Goal: Information Seeking & Learning: Learn about a topic

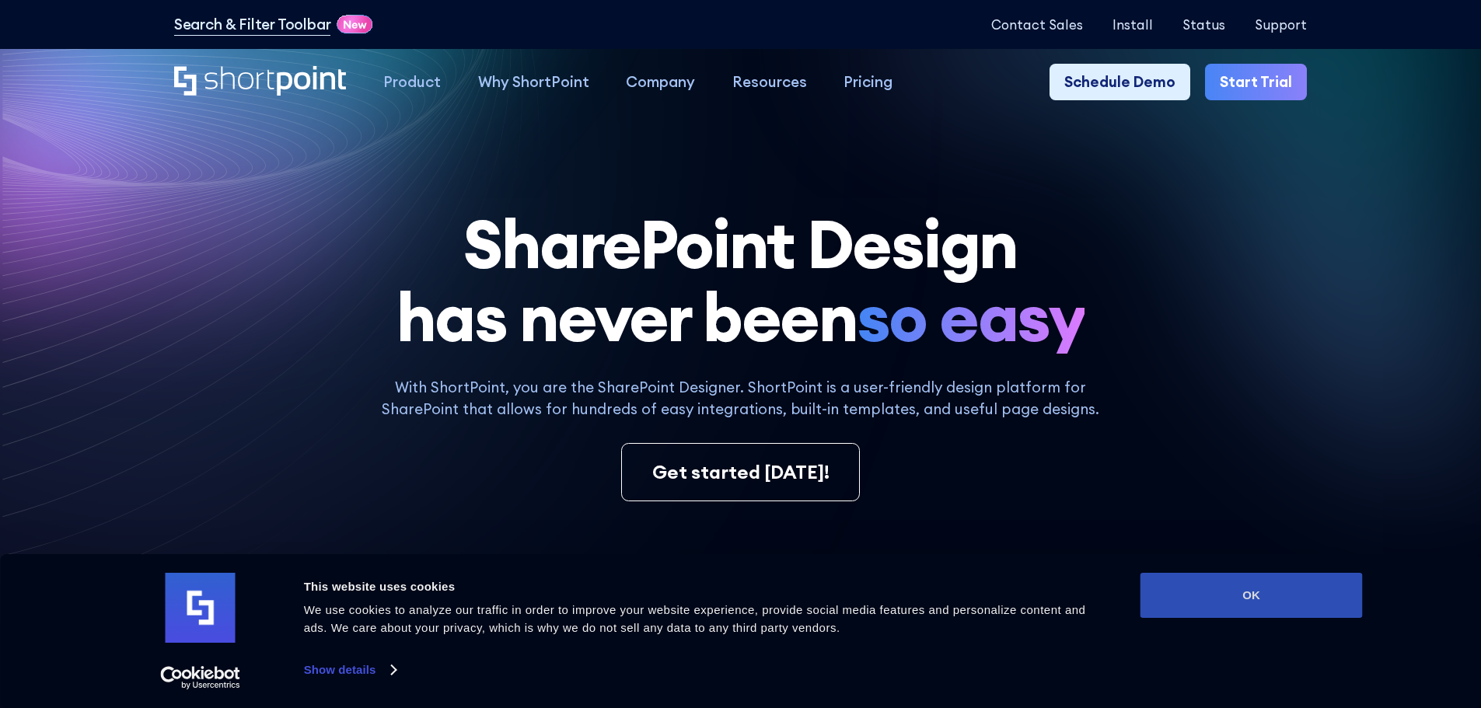
click at [1239, 589] on button "OK" at bounding box center [1252, 595] width 222 height 45
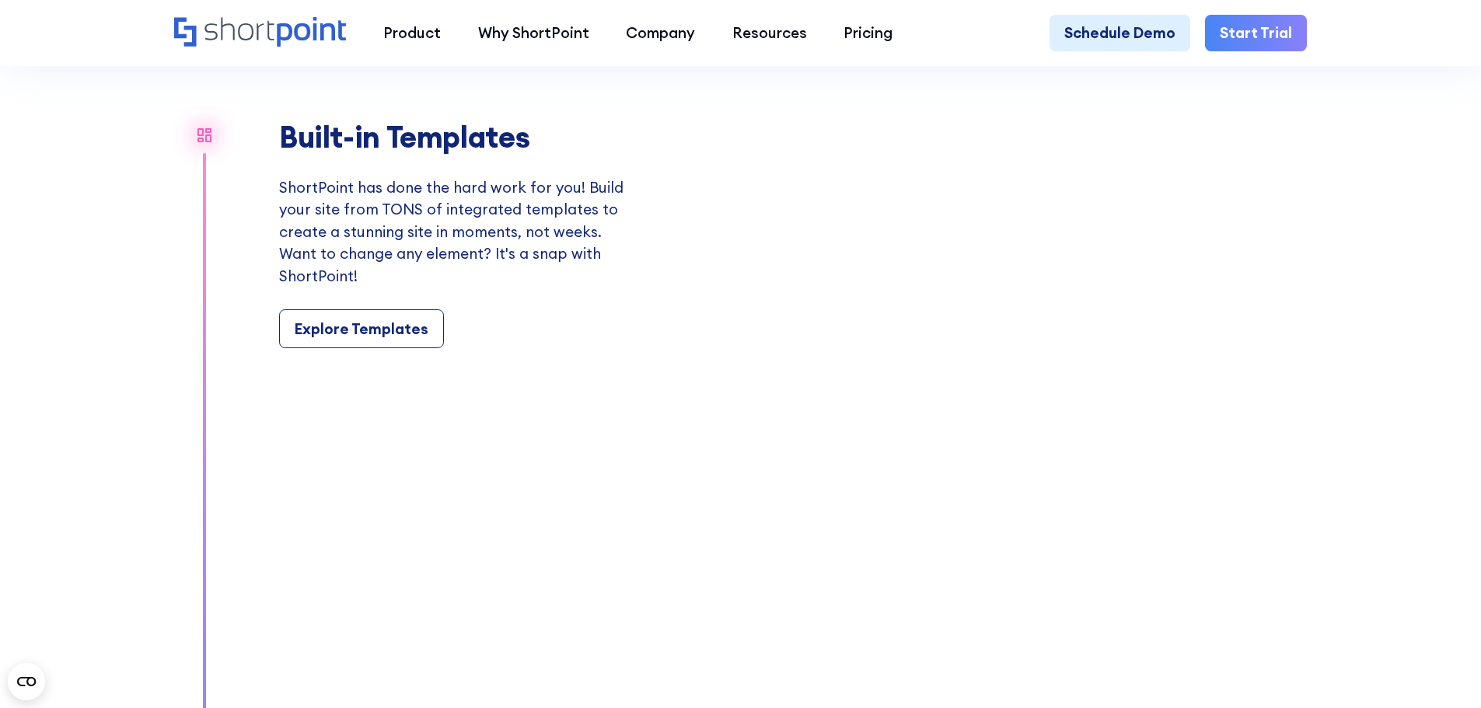
scroll to position [1788, 0]
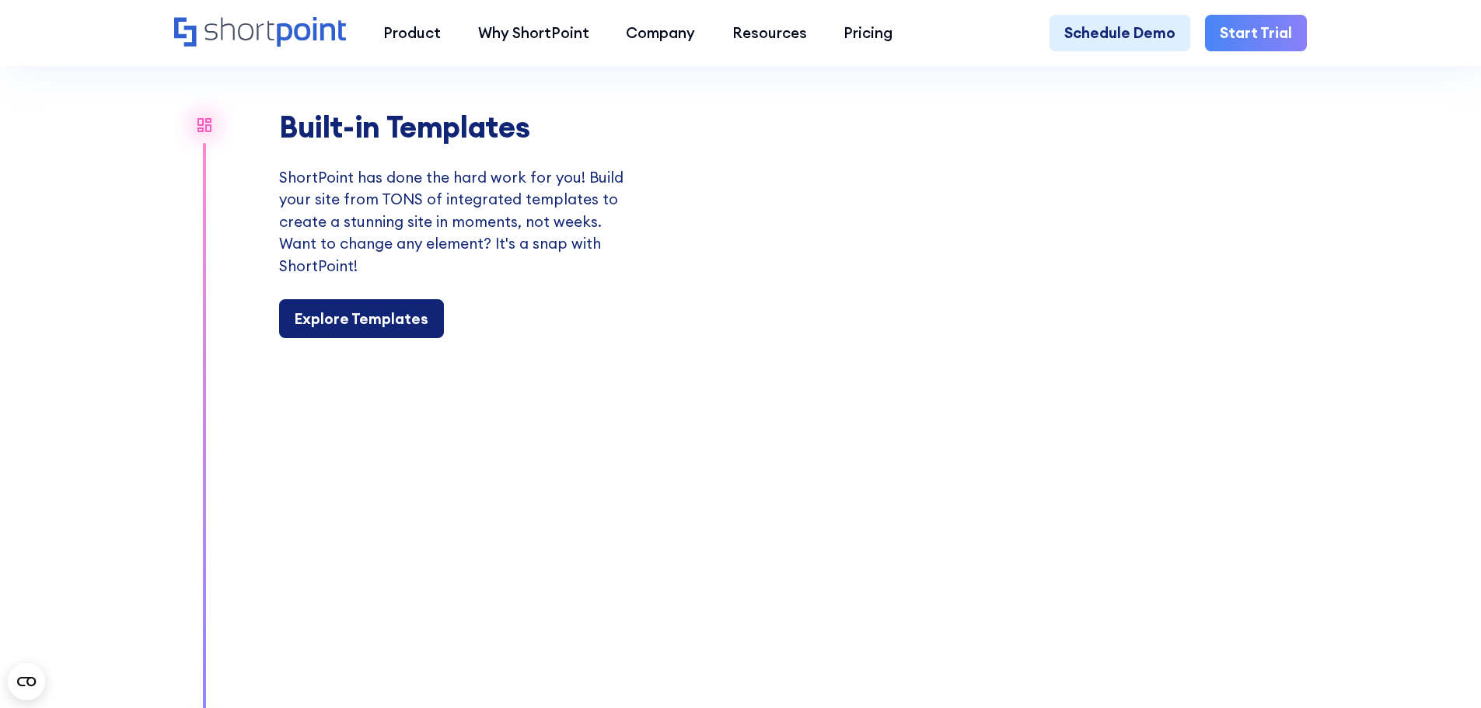
click at [334, 317] on link "Explore Templates" at bounding box center [361, 318] width 165 height 39
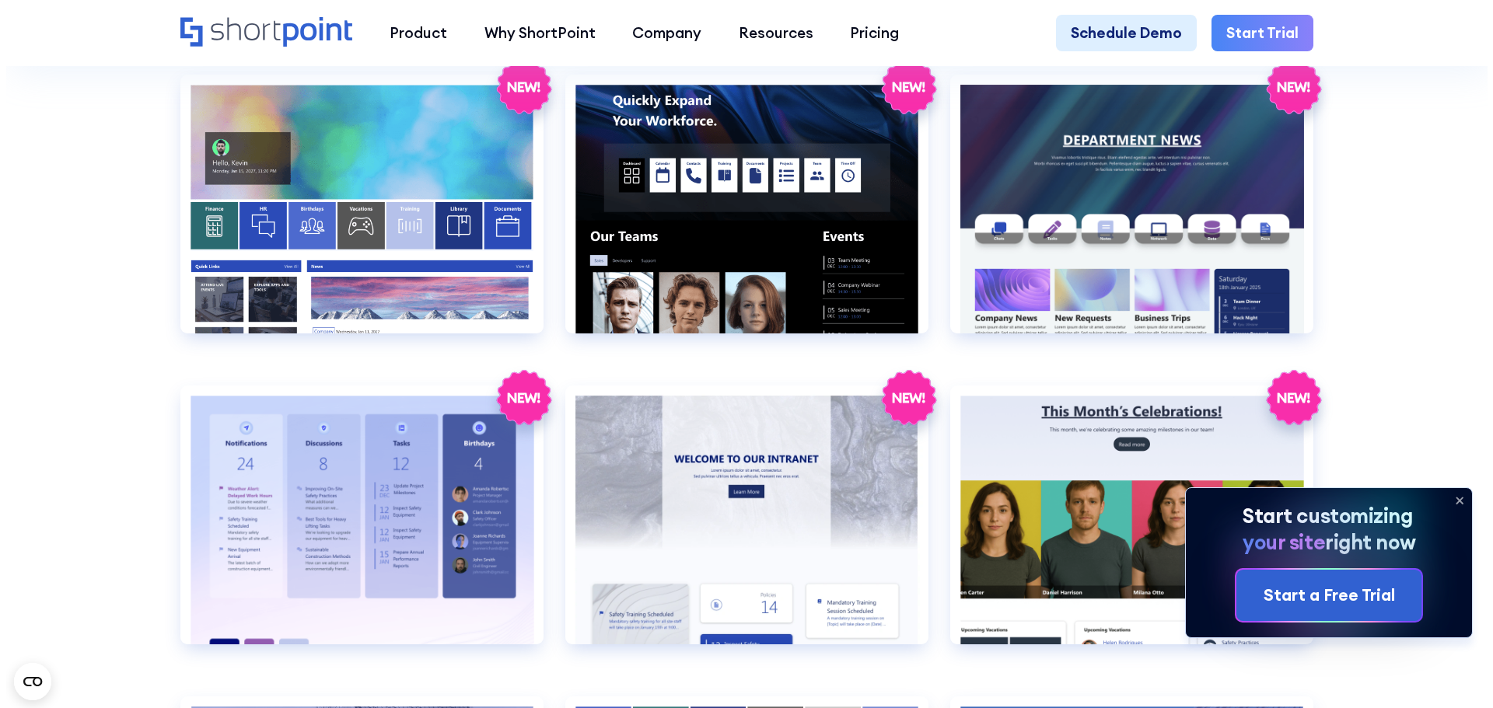
scroll to position [2955, 0]
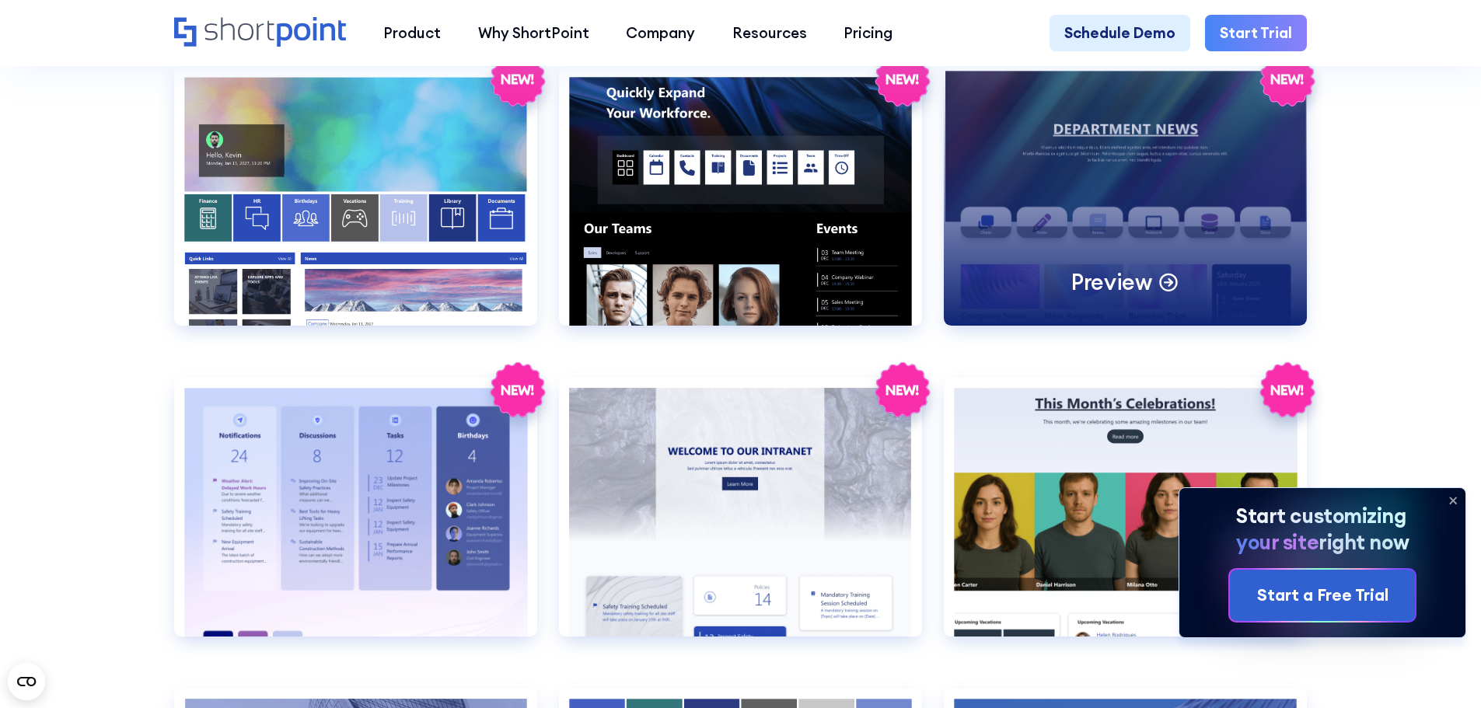
click at [1184, 225] on div "Preview" at bounding box center [1125, 196] width 363 height 259
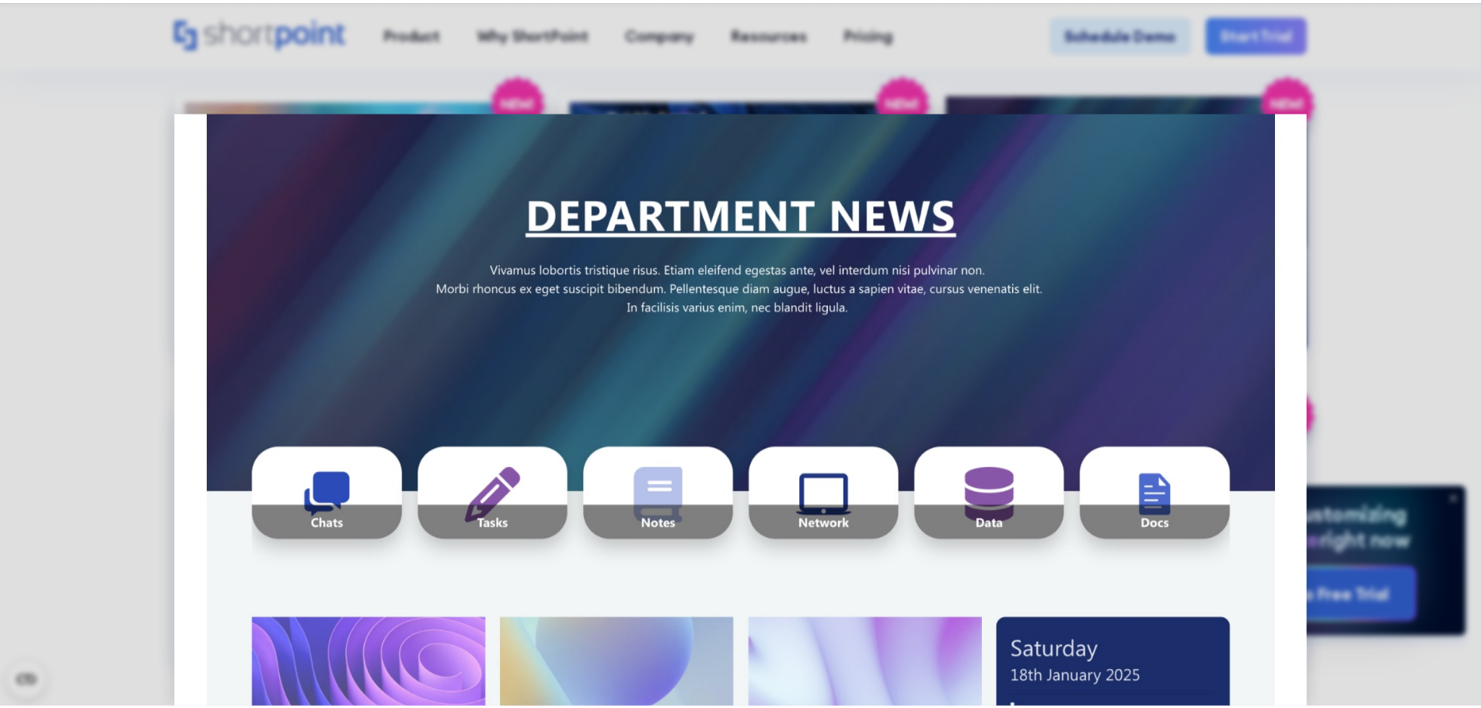
scroll to position [0, 0]
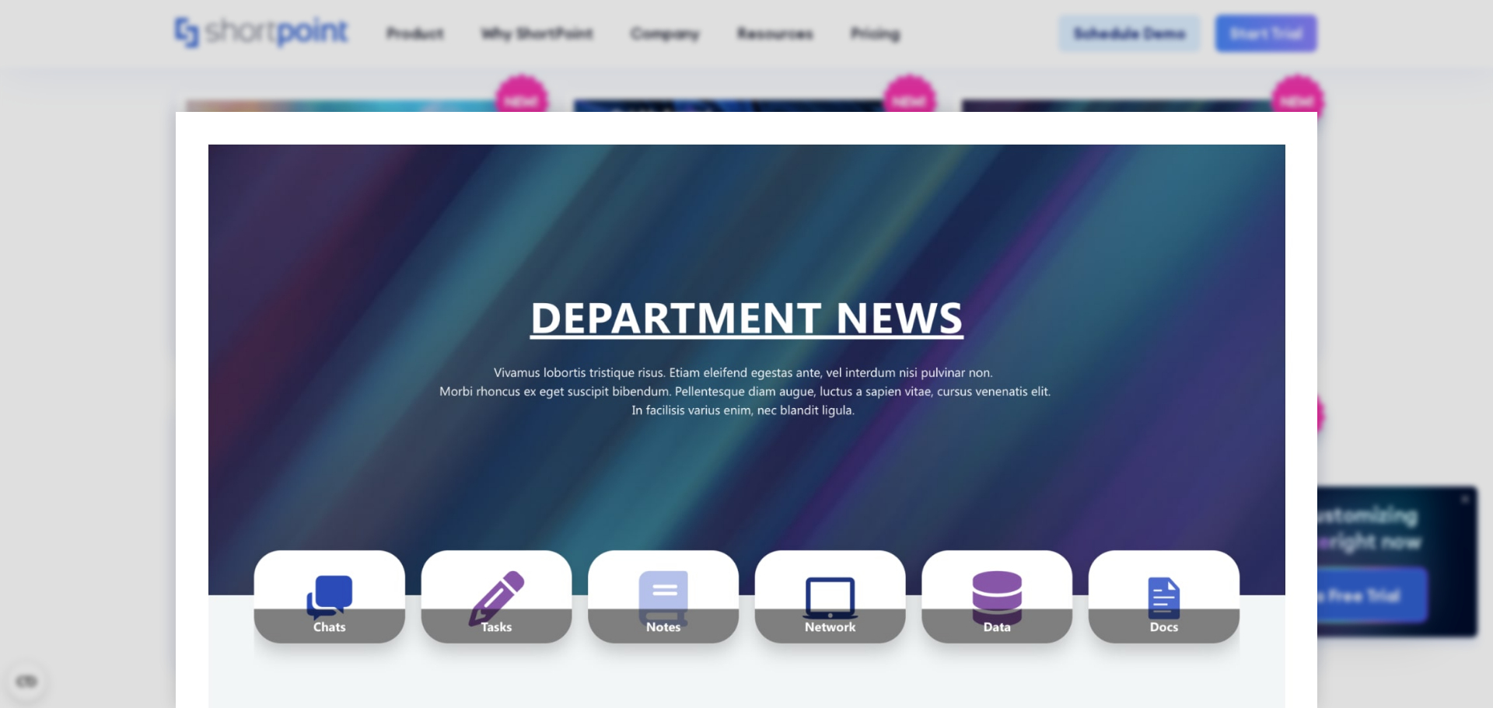
click at [1350, 208] on div at bounding box center [746, 354] width 1493 height 708
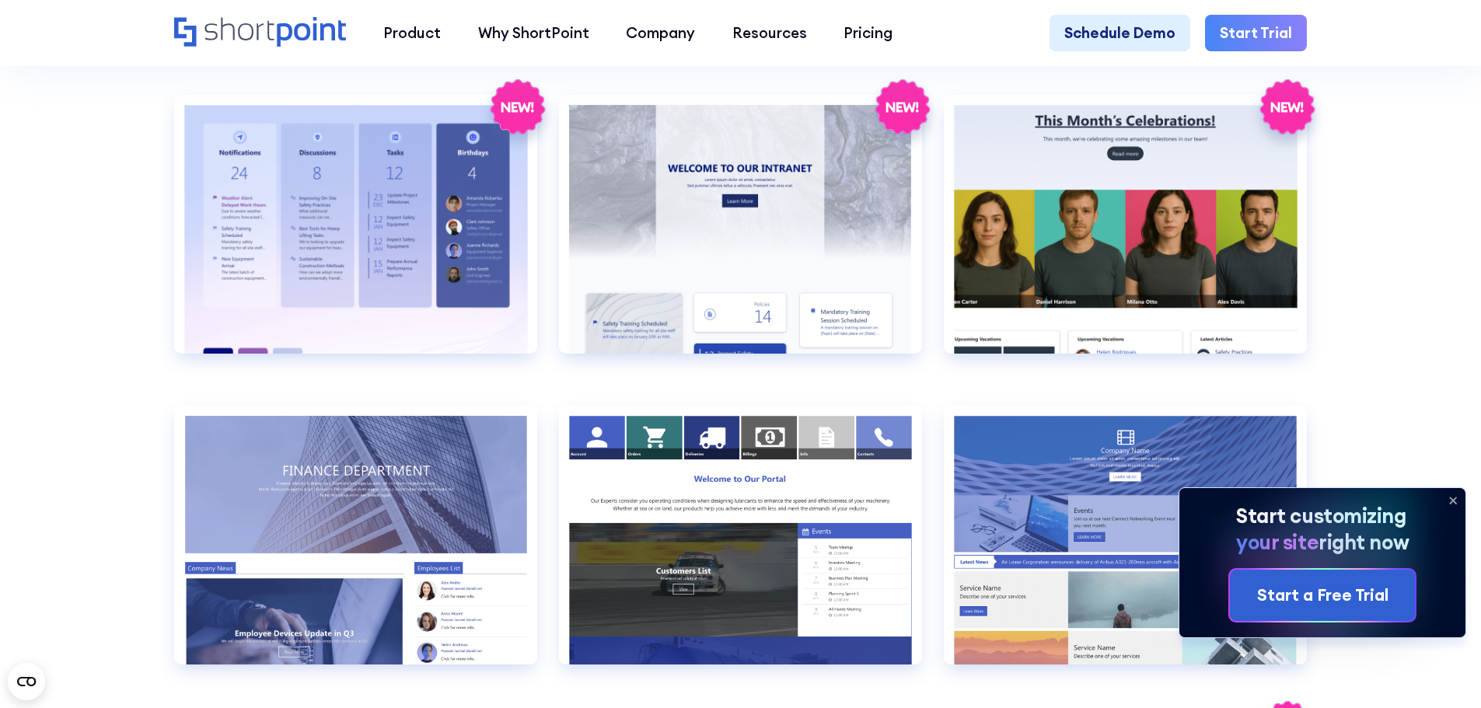
scroll to position [3266, 0]
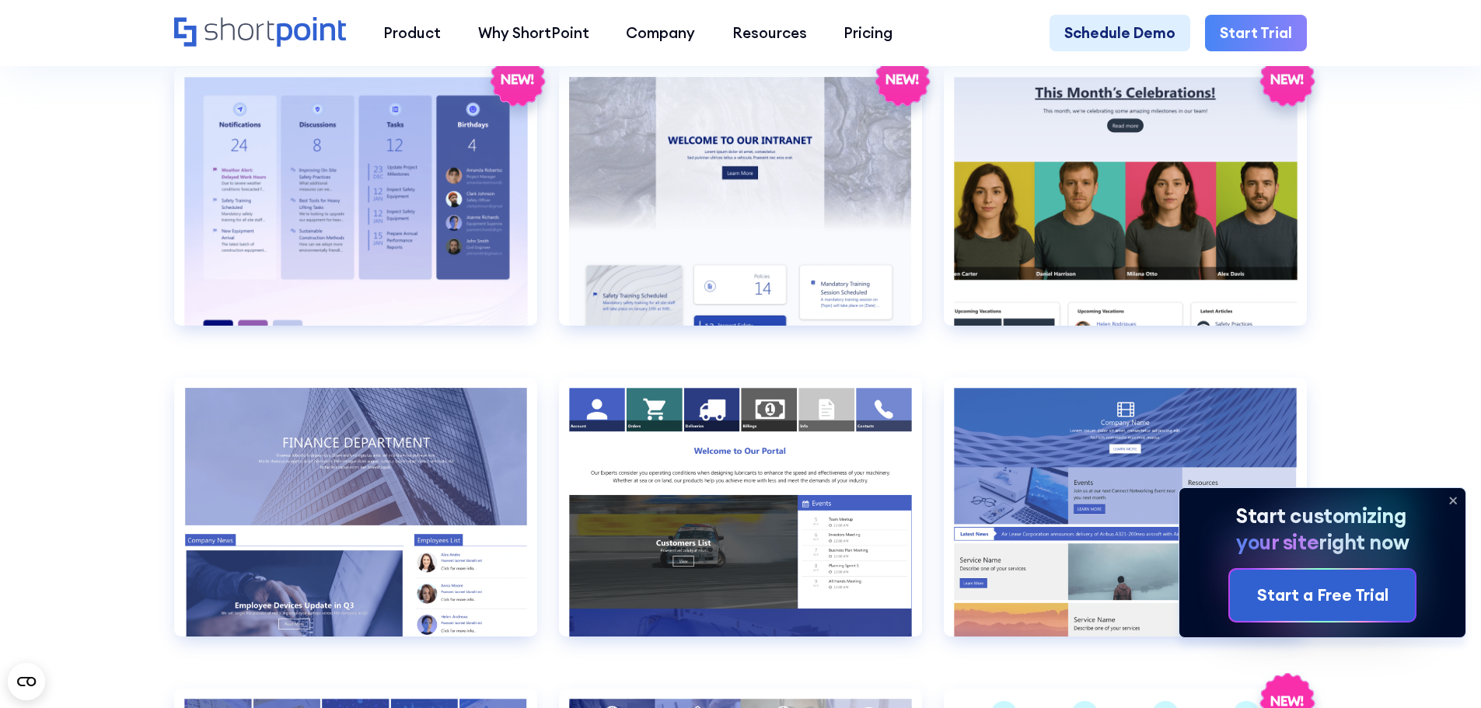
click at [1451, 501] on icon at bounding box center [1453, 500] width 25 height 25
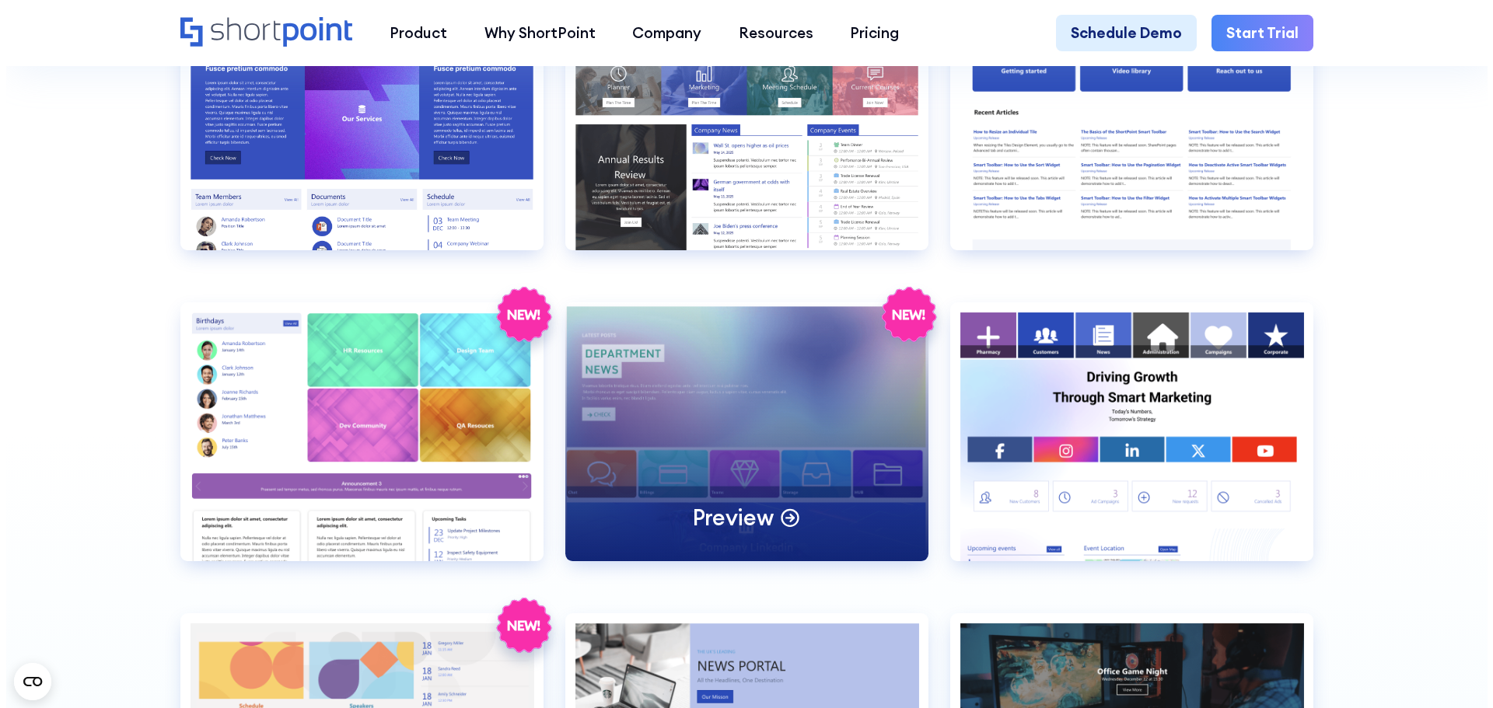
scroll to position [3966, 0]
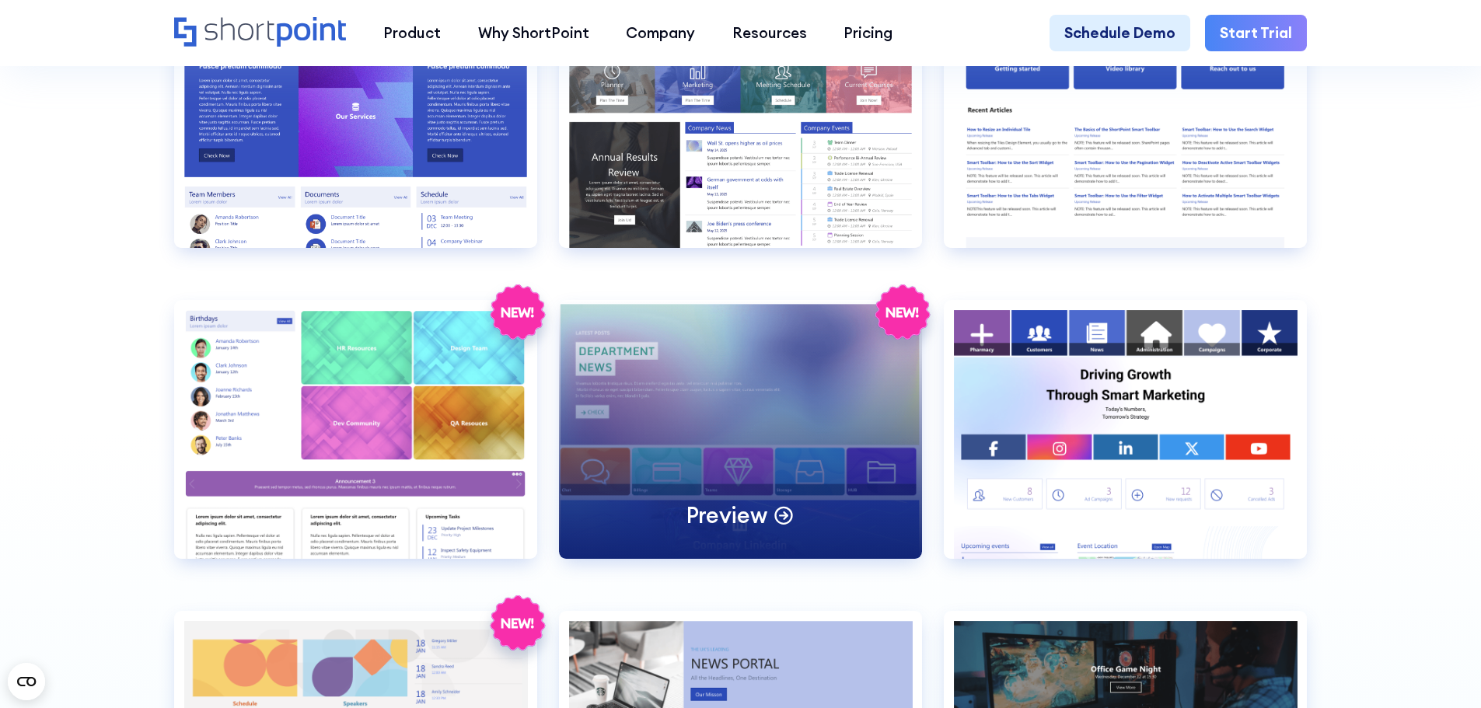
click at [759, 446] on div "Preview" at bounding box center [740, 429] width 363 height 259
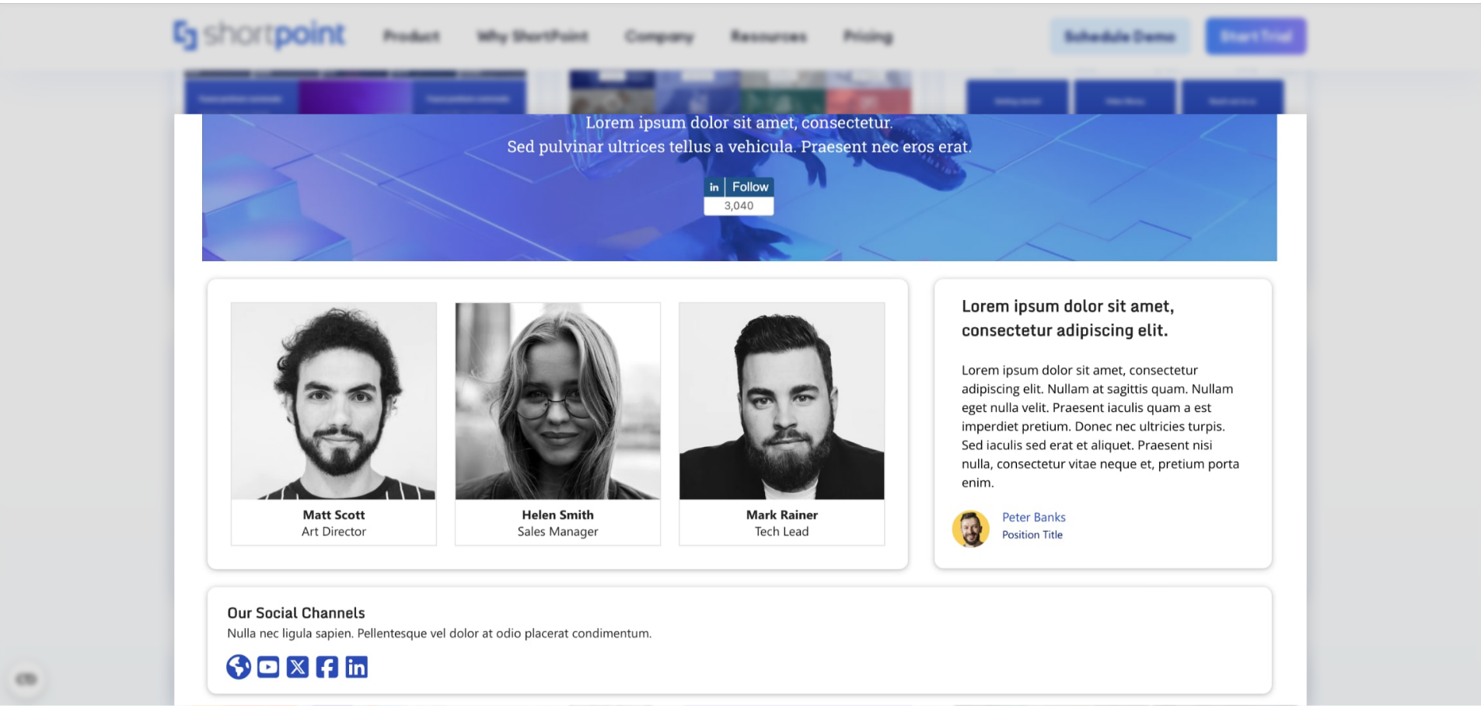
scroll to position [810, 0]
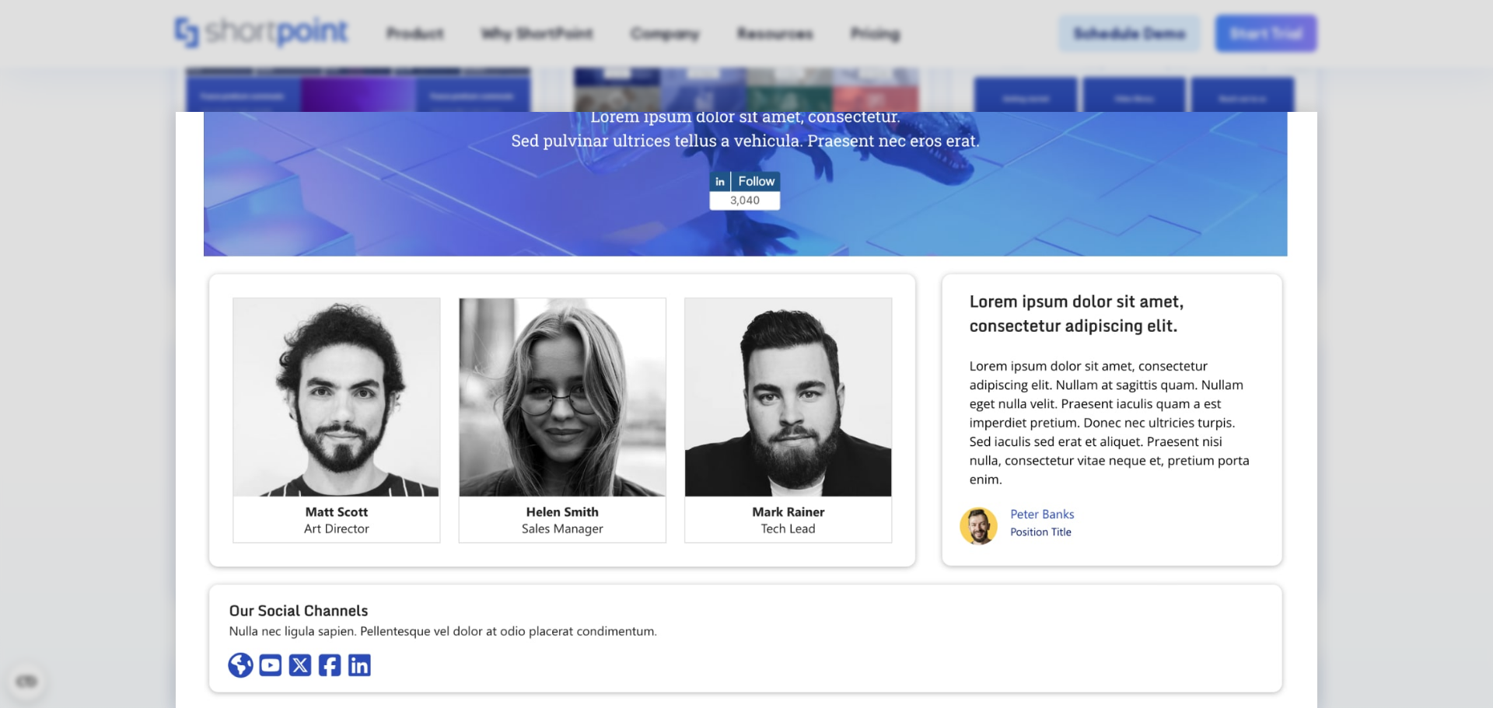
click at [1358, 234] on div at bounding box center [746, 354] width 1493 height 708
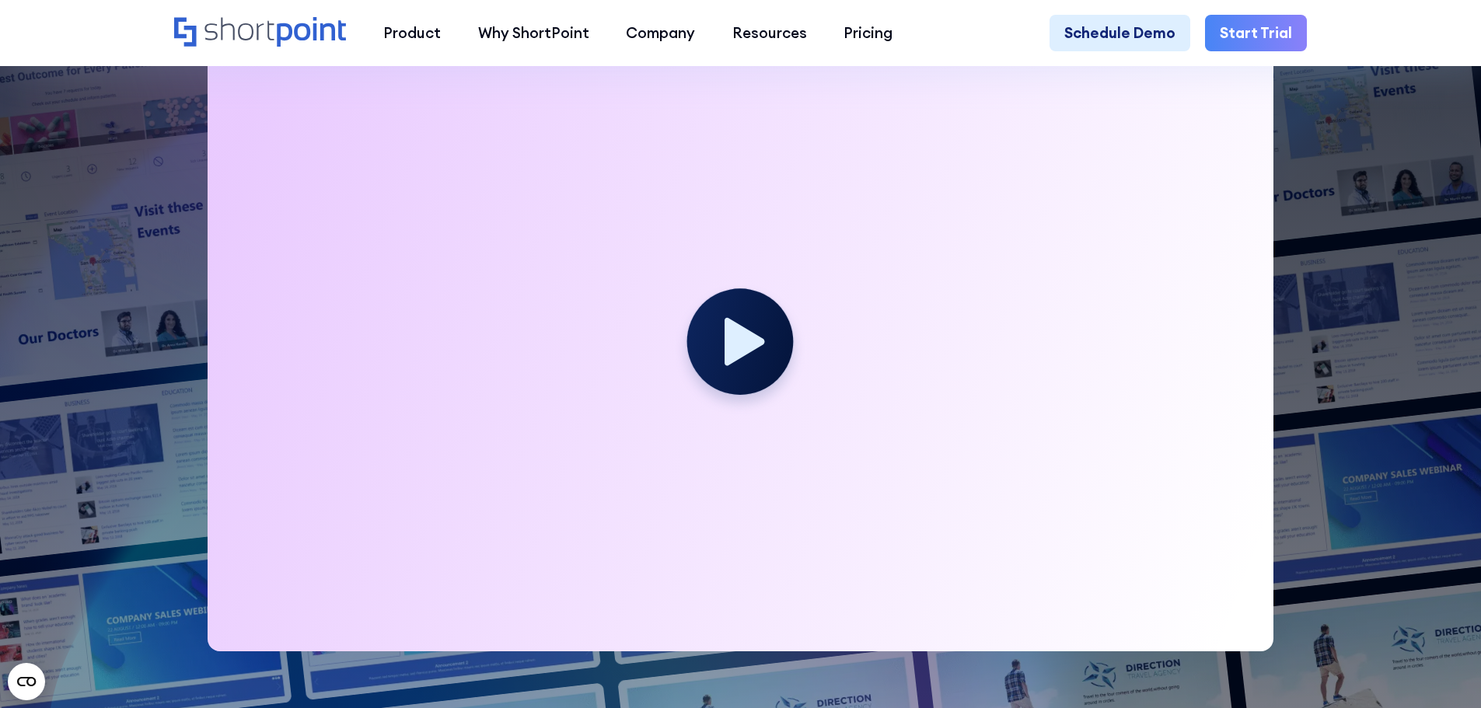
scroll to position [544, 0]
click at [745, 355] on icon at bounding box center [746, 341] width 40 height 48
click at [749, 369] on circle at bounding box center [740, 341] width 107 height 107
click at [743, 351] on icon at bounding box center [746, 341] width 40 height 48
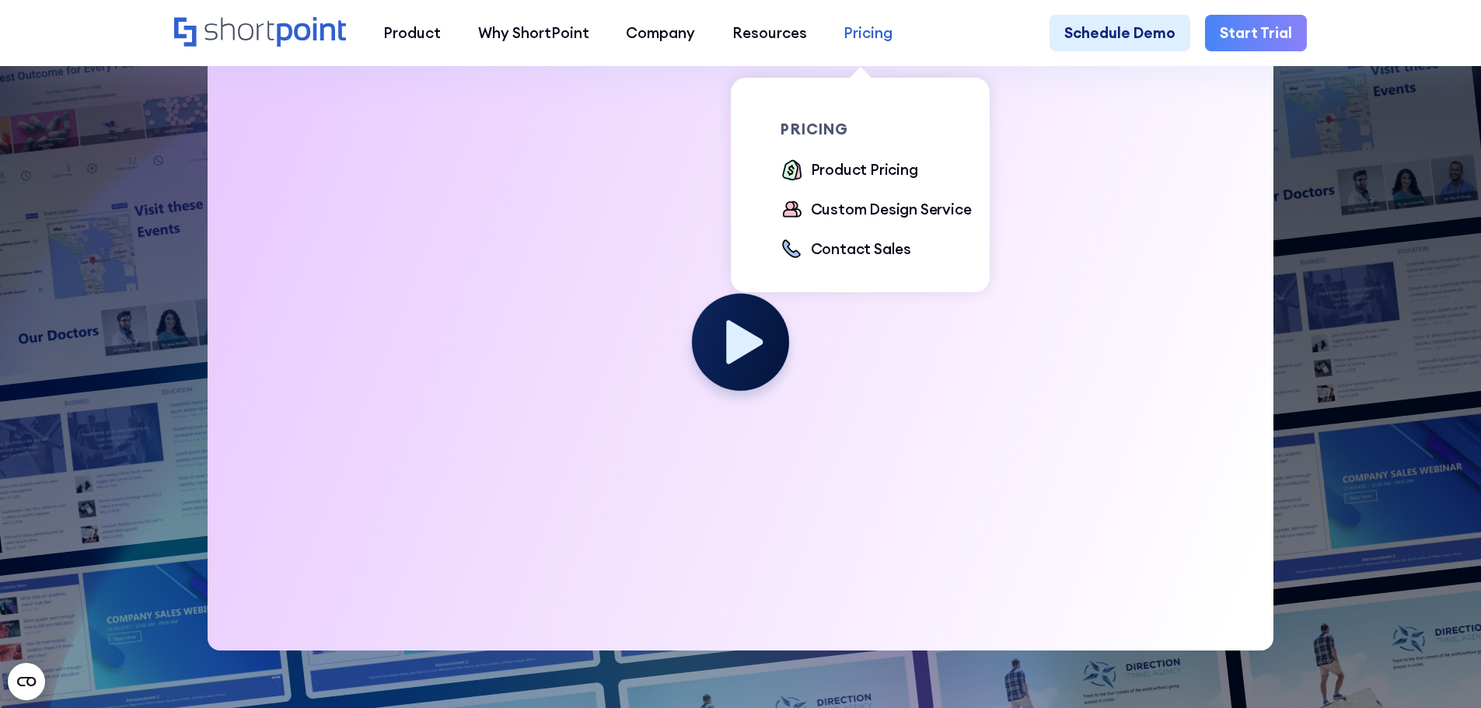
click at [858, 37] on div "Pricing" at bounding box center [868, 33] width 49 height 23
click at [867, 176] on div "Product Pricing" at bounding box center [864, 170] width 107 height 23
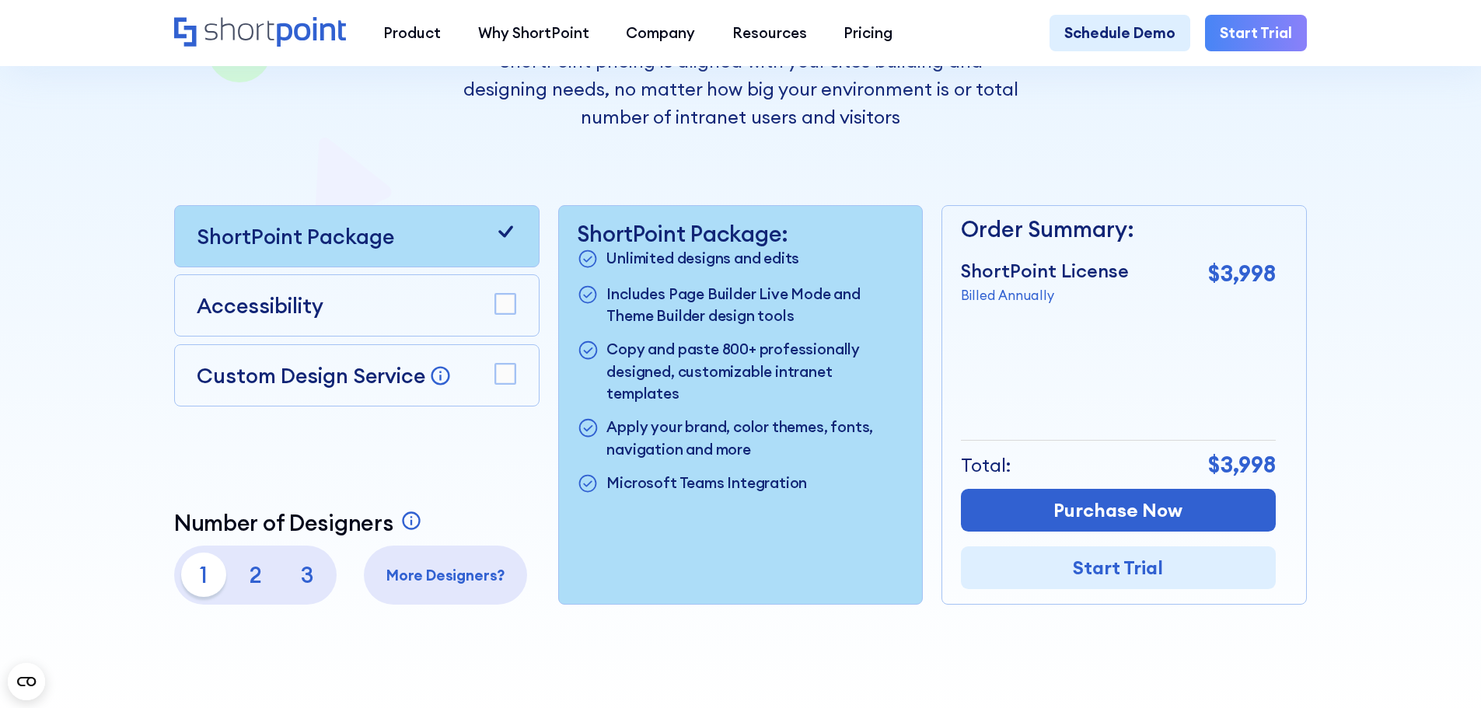
scroll to position [311, 0]
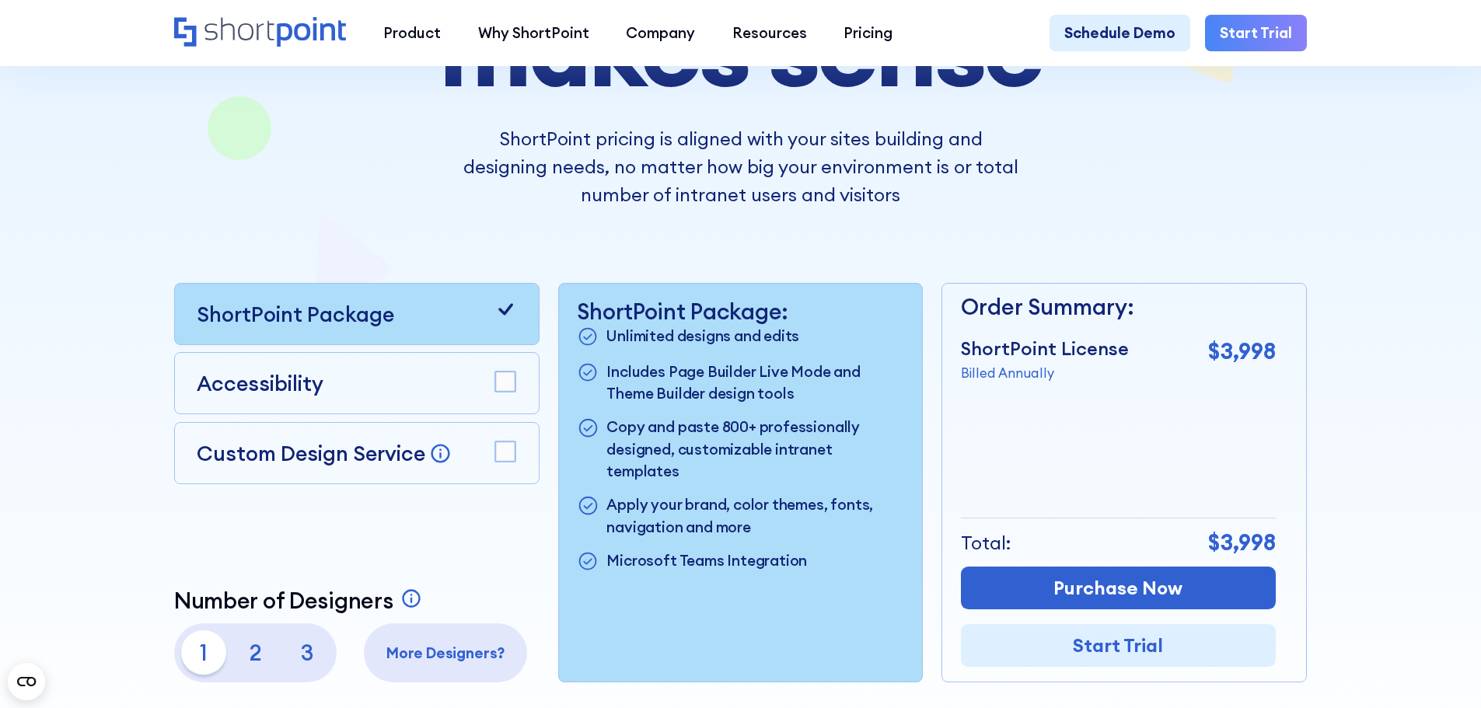
click at [1015, 389] on div "Order Summary: ShortPoint License Billed Annually $3,998 + Custom Design Servic…" at bounding box center [1118, 483] width 315 height 398
drag, startPoint x: 1157, startPoint y: 242, endPoint x: 1158, endPoint y: 252, distance: 10.1
click at [1158, 244] on div "Pricing that makes sense ShortPoint pricing is aligned with your sites building…" at bounding box center [740, 296] width 1133 height 771
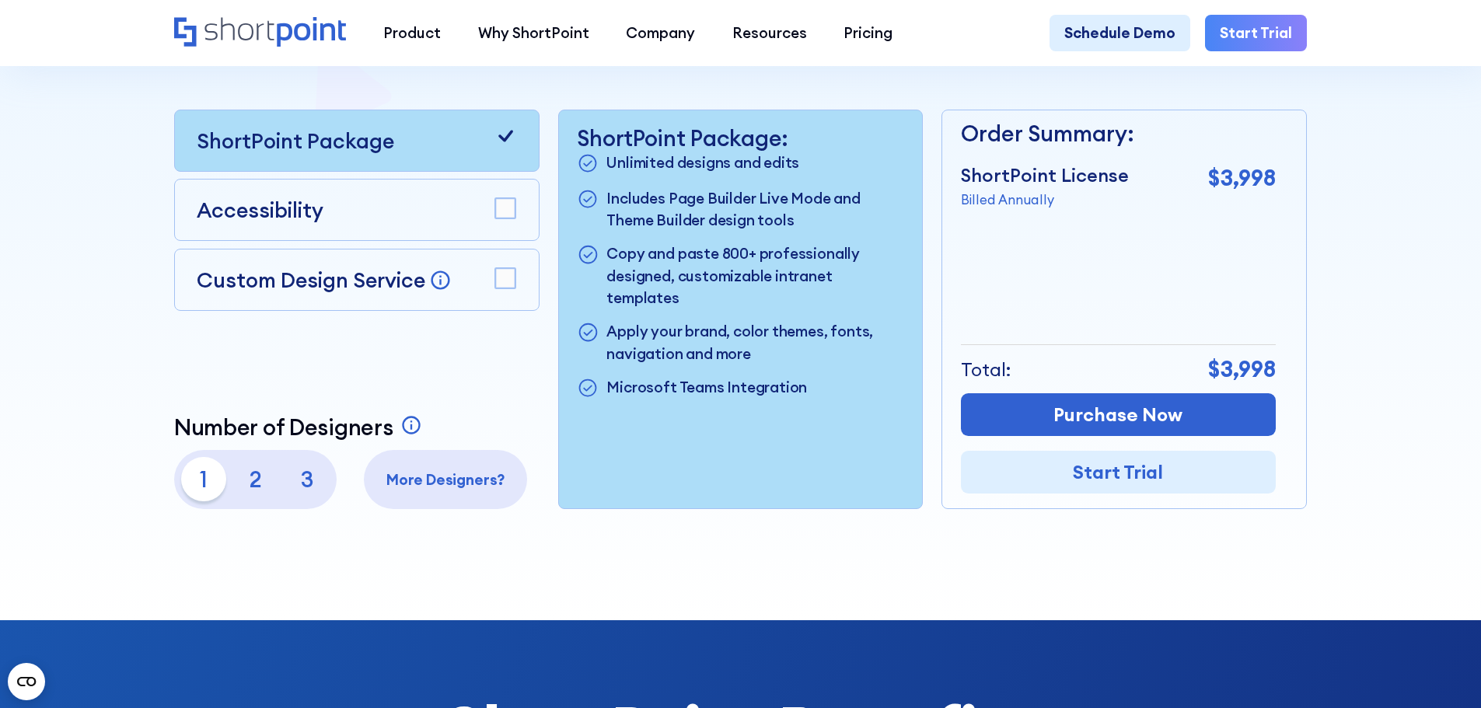
scroll to position [467, 0]
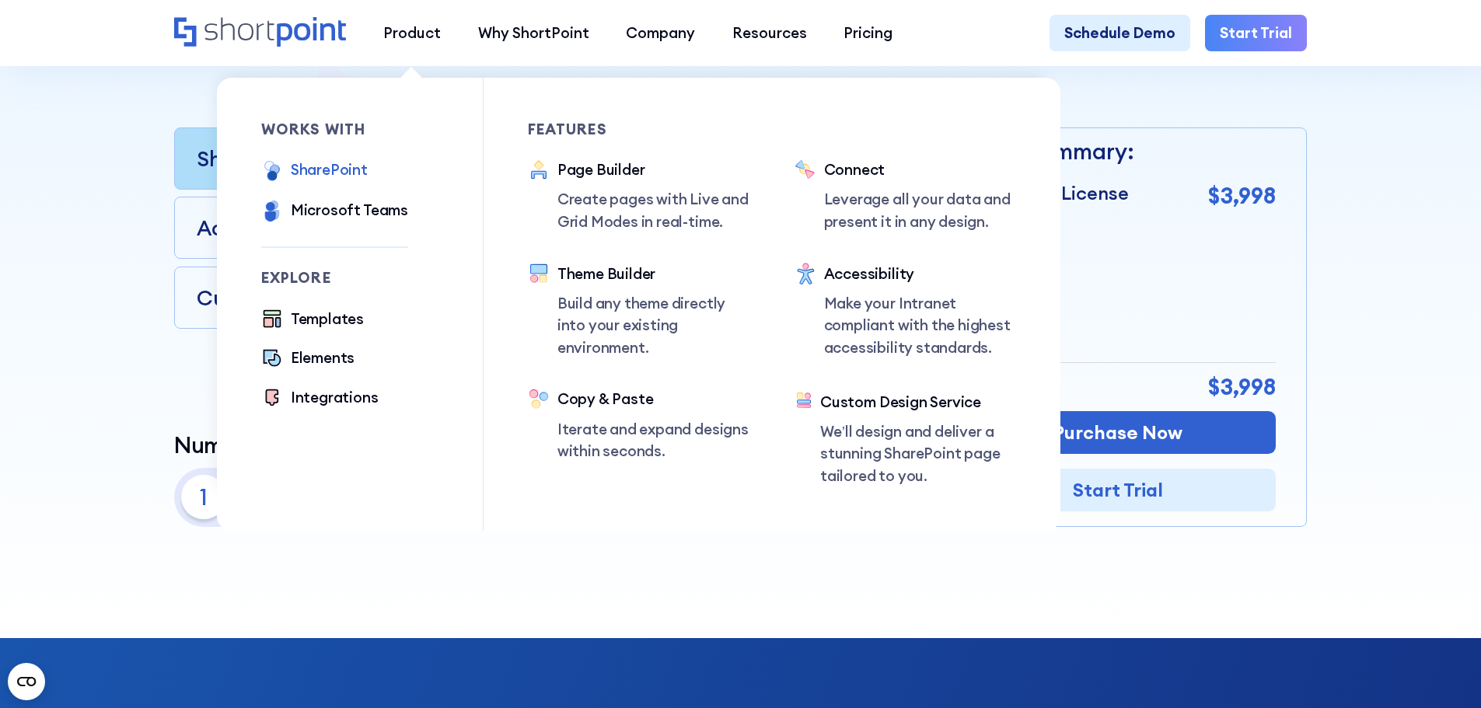
click at [345, 177] on div "SharePoint" at bounding box center [329, 170] width 77 height 23
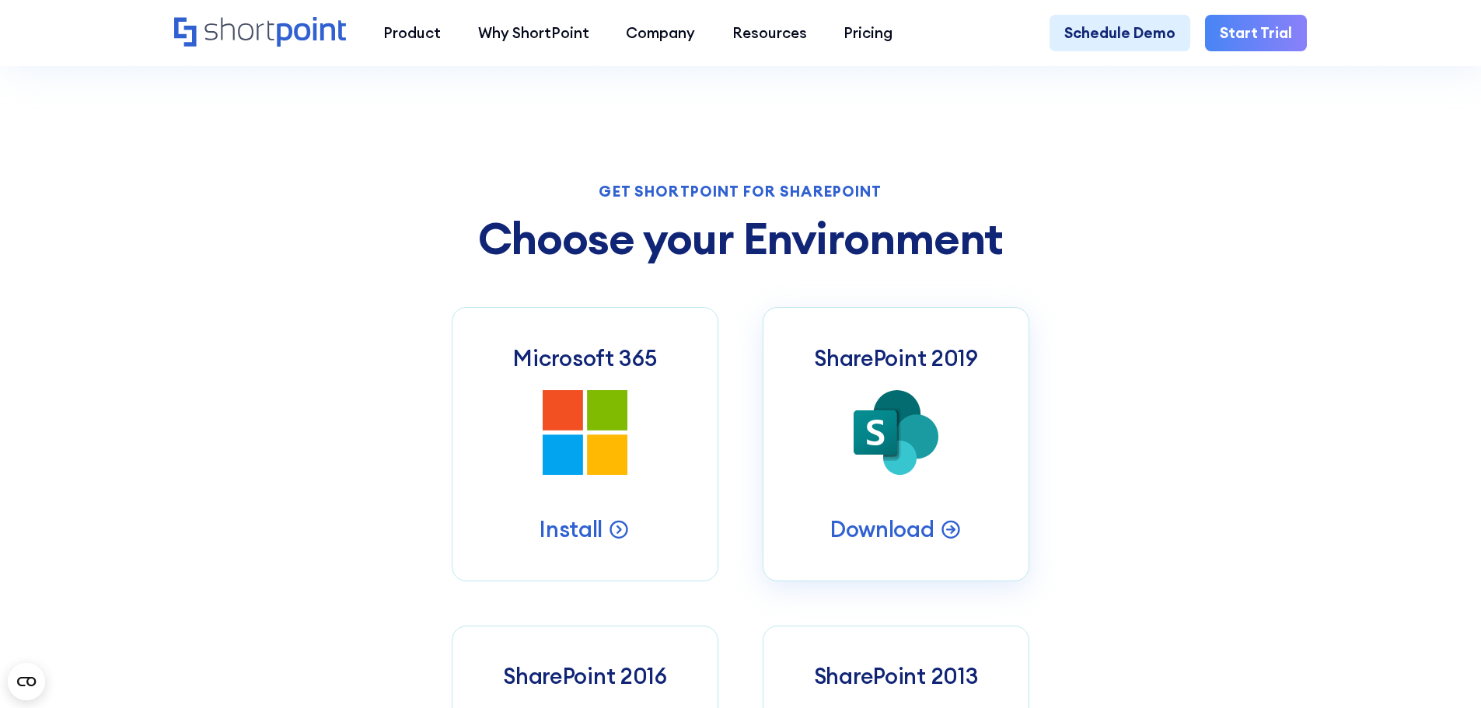
scroll to position [622, 0]
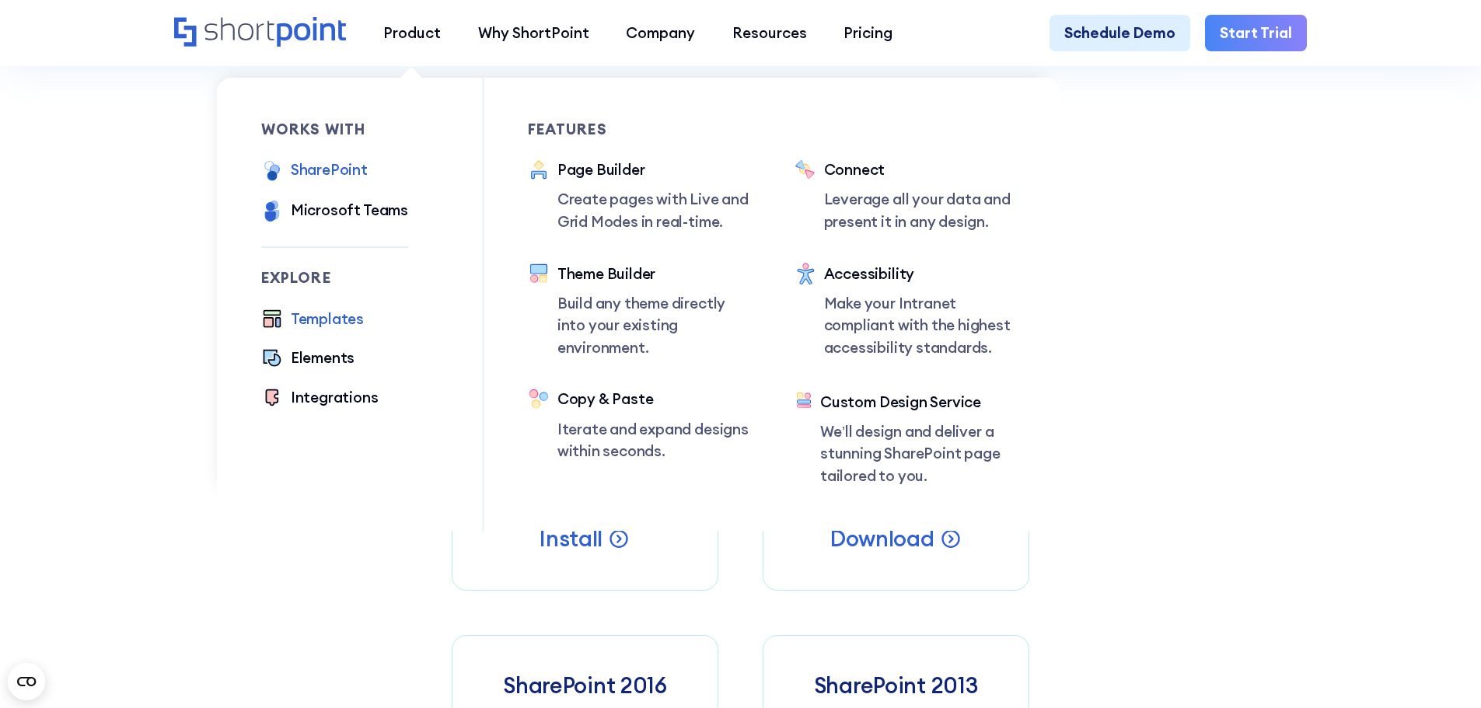
click at [315, 326] on div "Templates" at bounding box center [327, 319] width 73 height 23
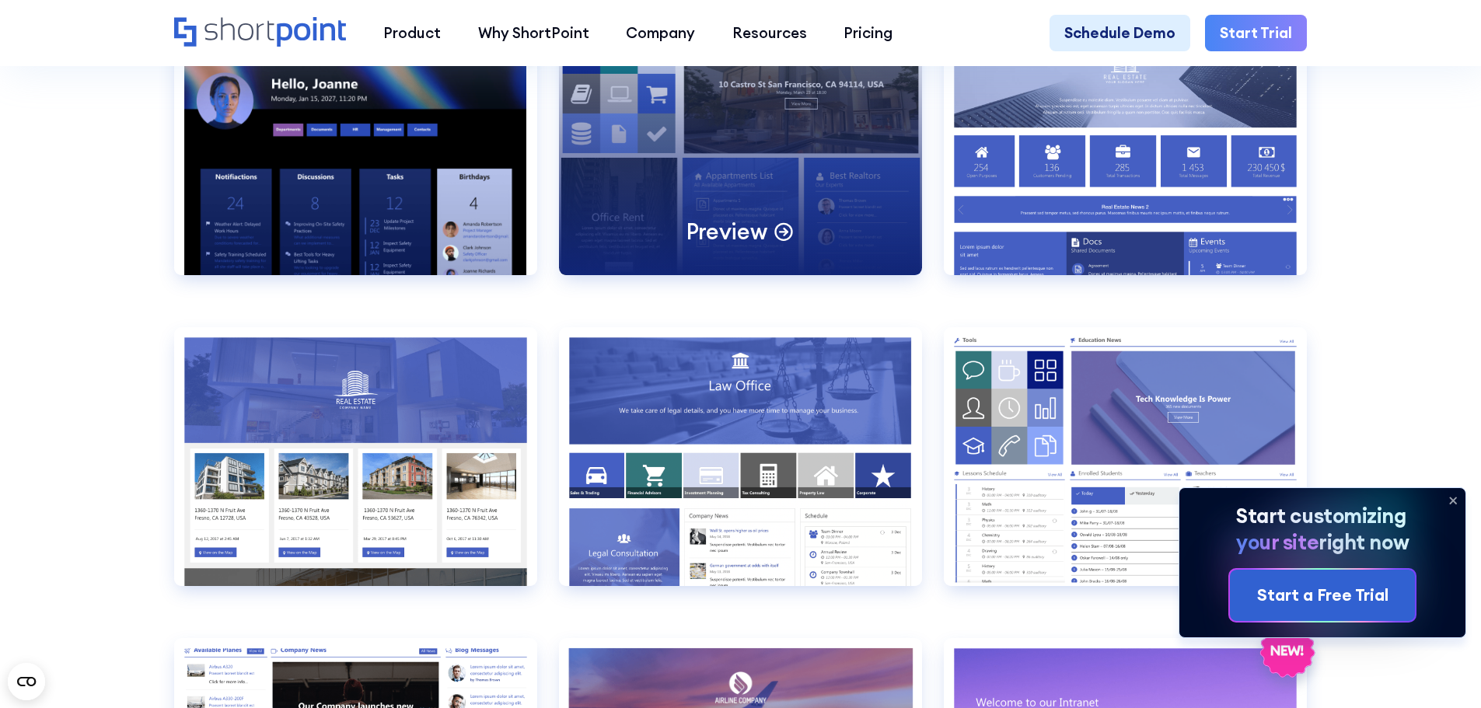
scroll to position [1788, 0]
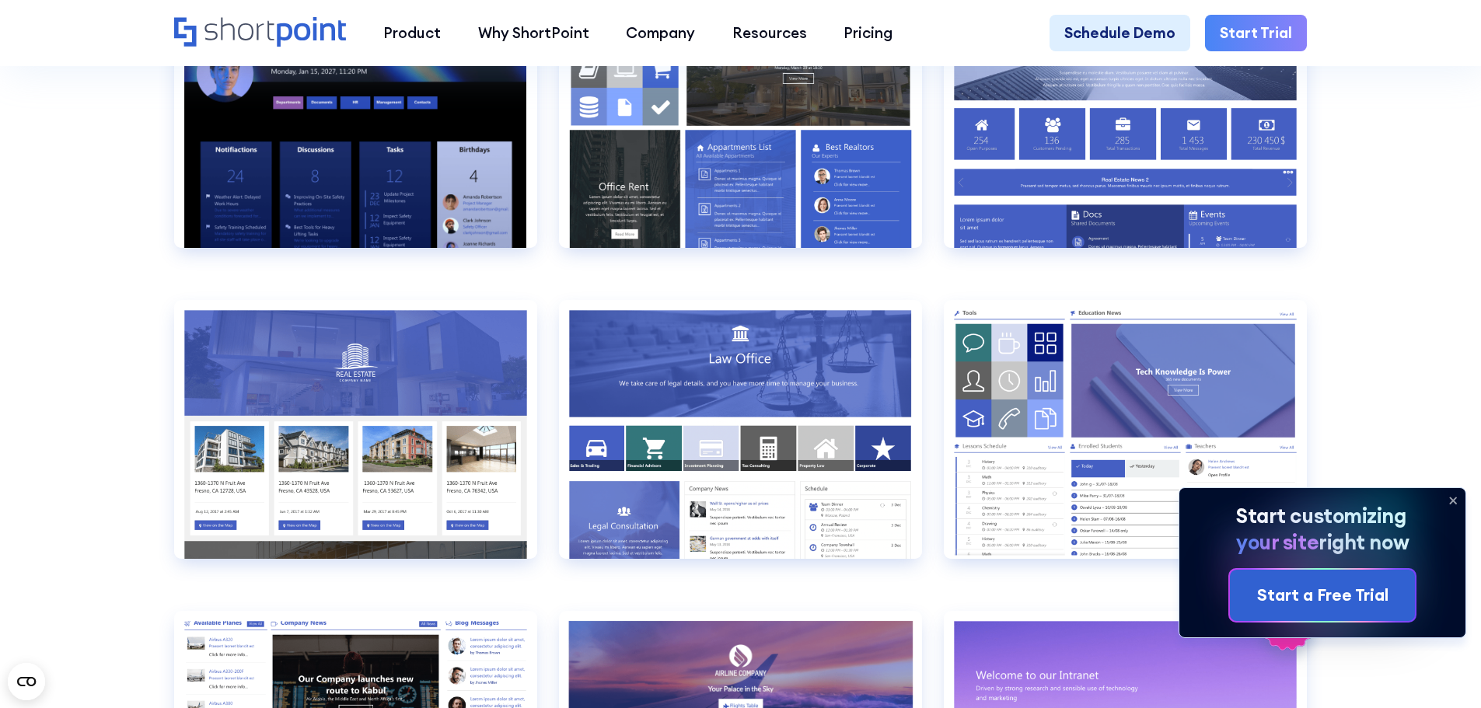
click at [1454, 501] on icon at bounding box center [1453, 501] width 6 height 6
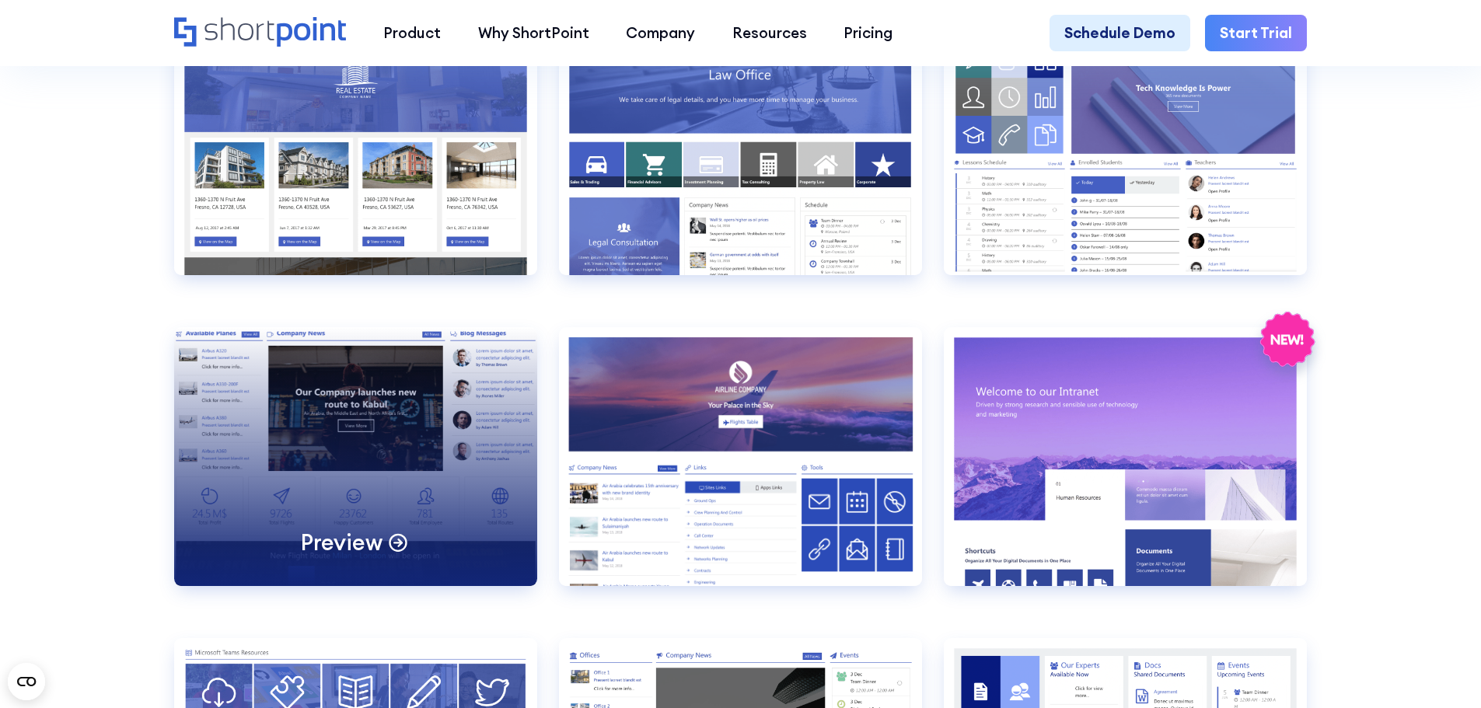
scroll to position [2100, 0]
